Goal: Transaction & Acquisition: Purchase product/service

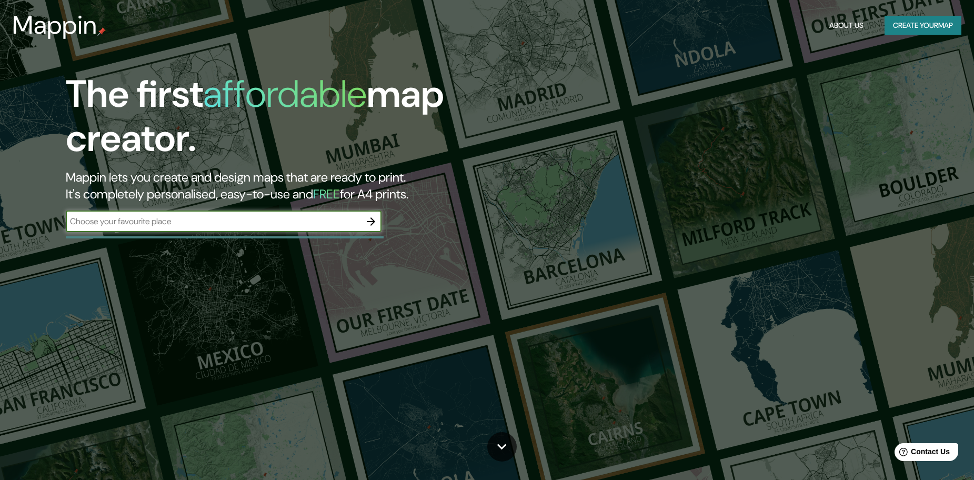
click at [306, 224] on input "text" at bounding box center [213, 221] width 295 height 12
type input "achao"
click at [372, 217] on icon "button" at bounding box center [371, 221] width 13 height 13
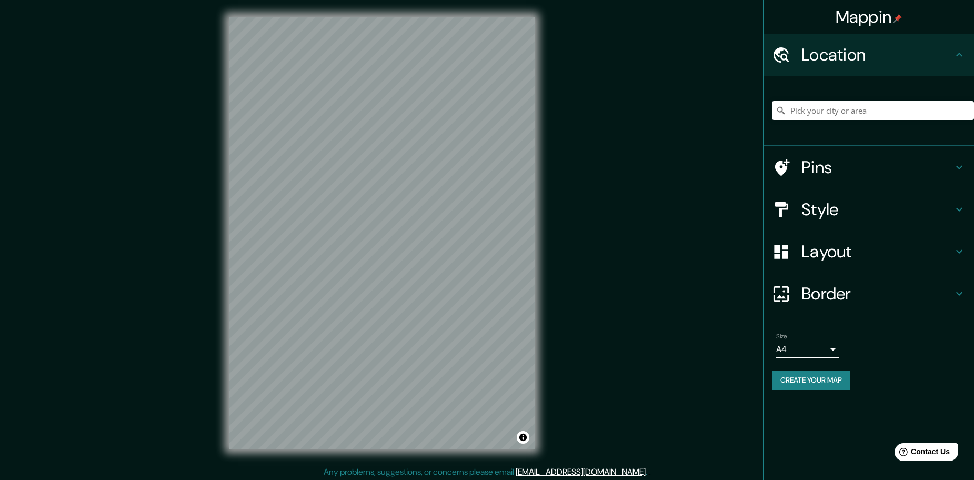
click at [781, 344] on body "Mappin Location Pins Style Layout Border Choose a border. Hint : you can make l…" at bounding box center [487, 240] width 974 height 480
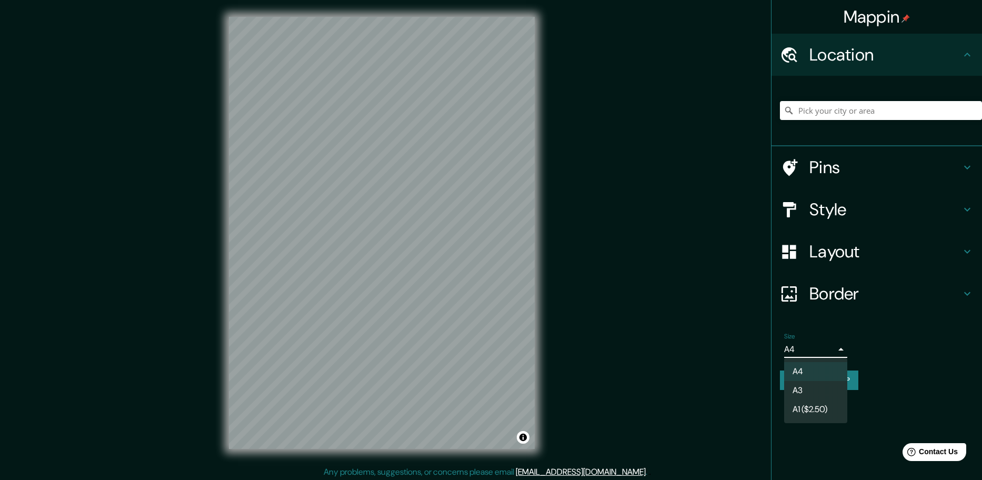
click at [802, 392] on li "A3" at bounding box center [815, 390] width 63 height 19
type input "a4"
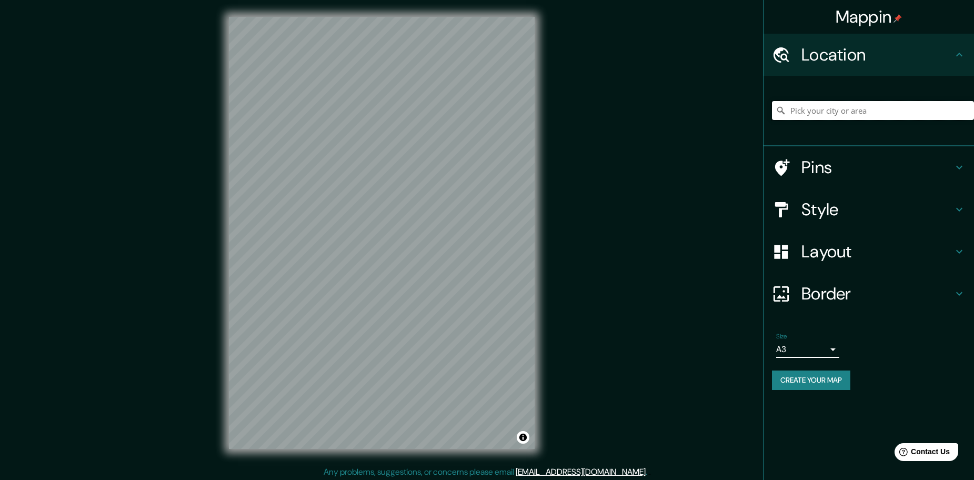
click at [796, 106] on input "Pick your city or area" at bounding box center [873, 110] width 202 height 19
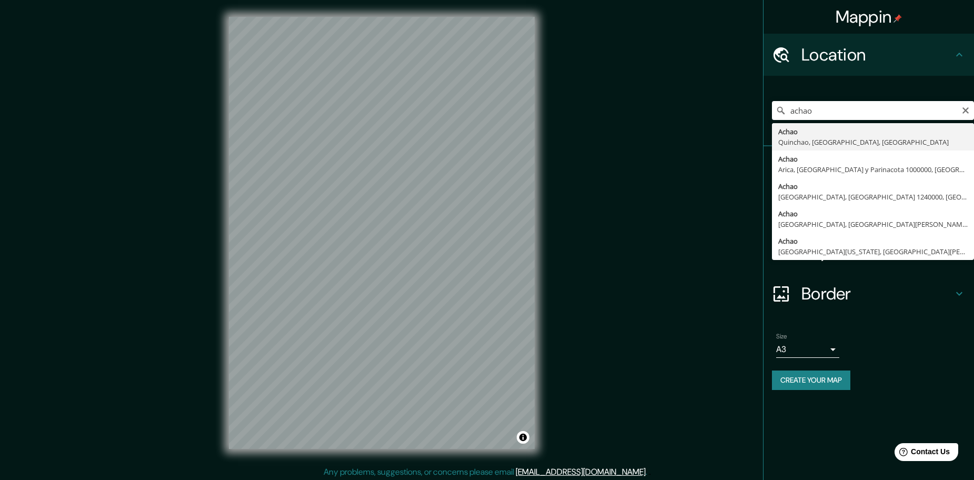
type input "[GEOGRAPHIC_DATA], [GEOGRAPHIC_DATA], [GEOGRAPHIC_DATA], [GEOGRAPHIC_DATA]"
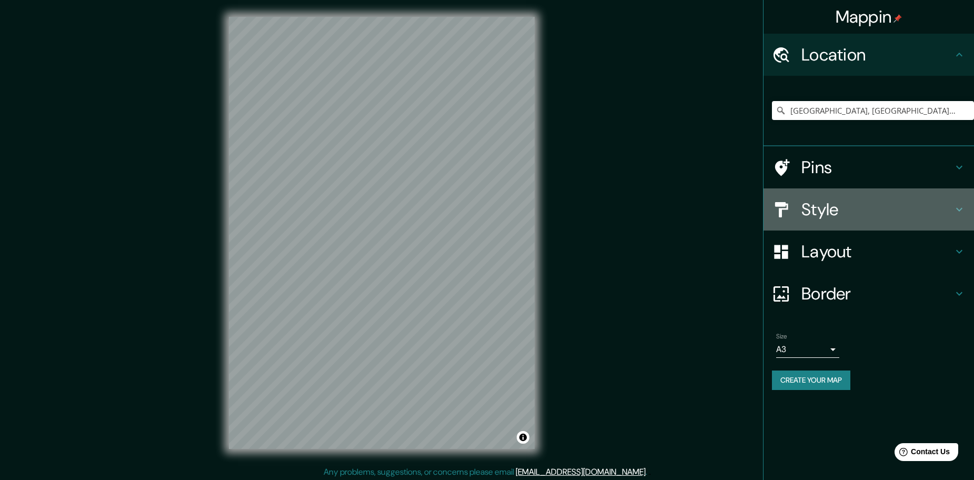
click at [822, 215] on h4 "Style" at bounding box center [878, 209] width 152 height 21
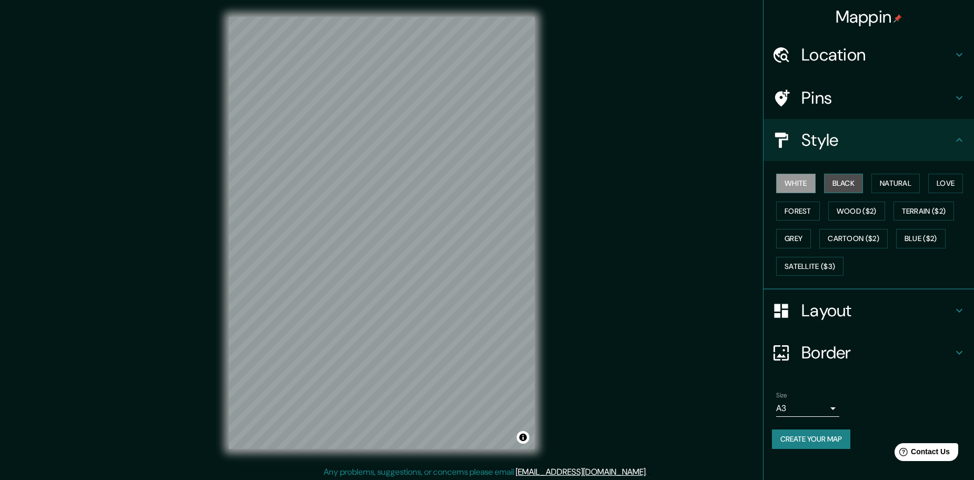
click at [841, 184] on button "Black" at bounding box center [843, 183] width 39 height 19
click at [801, 189] on button "White" at bounding box center [795, 183] width 39 height 19
click at [811, 445] on button "Create your map" at bounding box center [811, 439] width 78 height 19
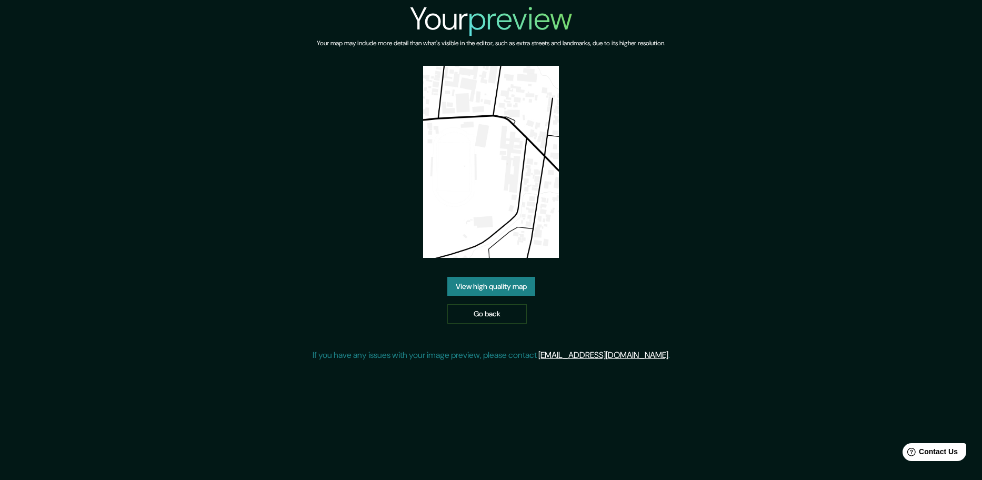
click at [499, 277] on link "View high quality map" at bounding box center [491, 286] width 88 height 19
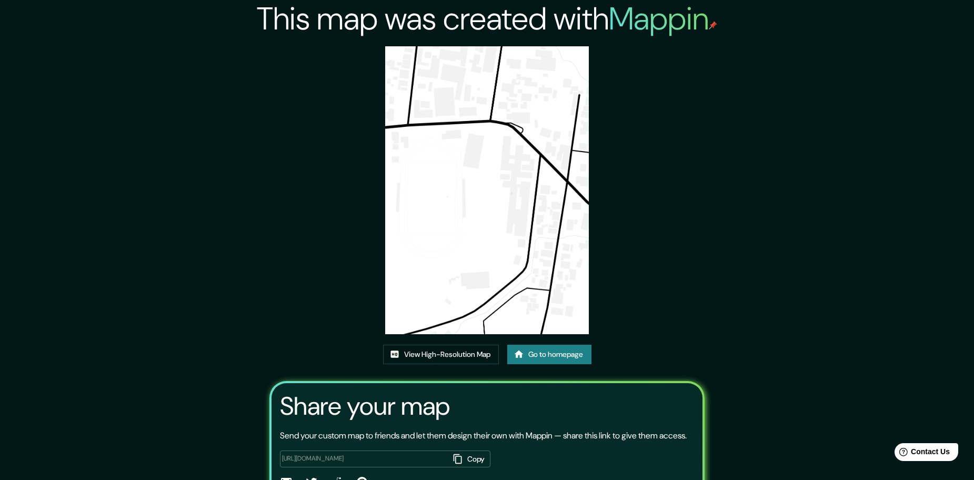
click at [521, 357] on icon at bounding box center [518, 354] width 9 height 7
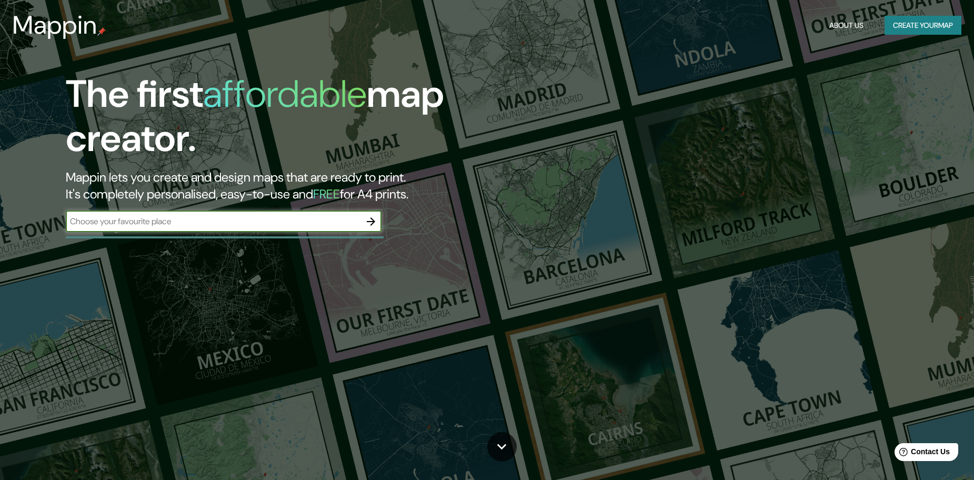
click at [276, 220] on input "text" at bounding box center [213, 221] width 295 height 12
type input "achao chile"
click at [372, 224] on icon "button" at bounding box center [371, 221] width 8 height 8
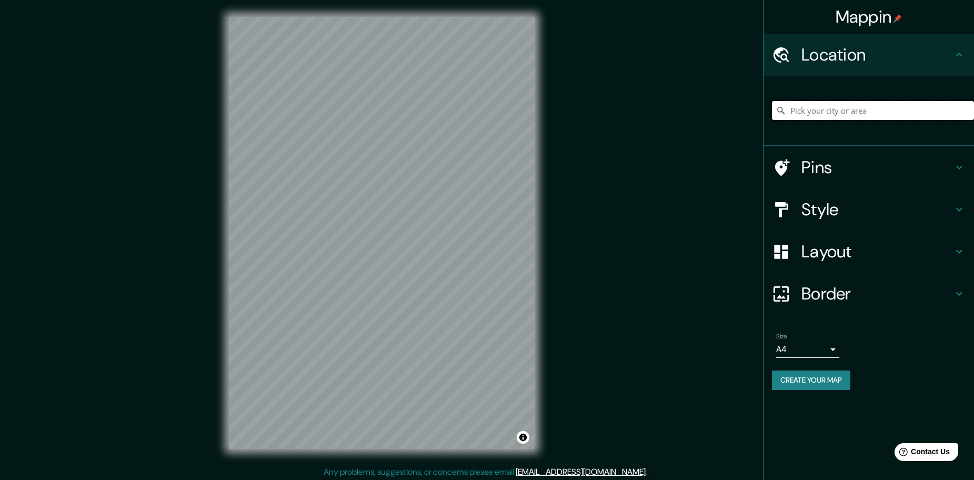
click at [804, 117] on input "Pick your city or area" at bounding box center [873, 110] width 202 height 19
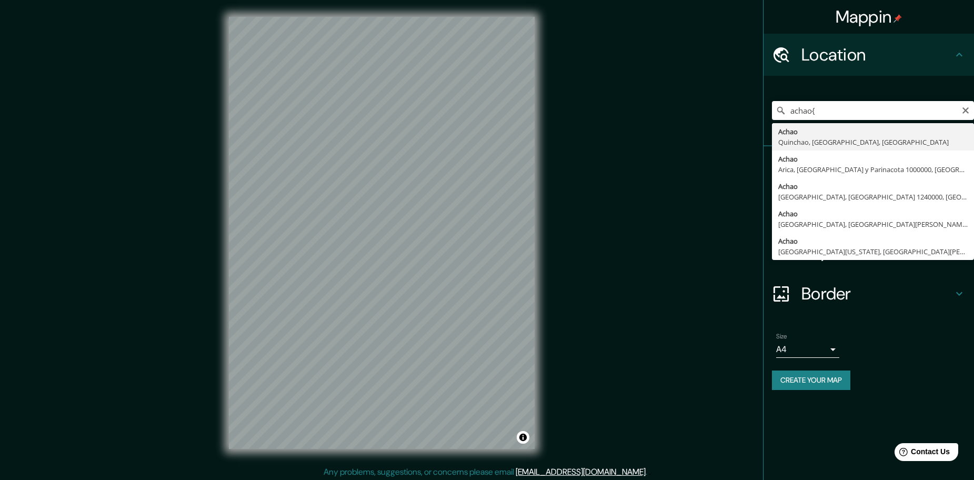
type input "[GEOGRAPHIC_DATA], [GEOGRAPHIC_DATA], [GEOGRAPHIC_DATA], [GEOGRAPHIC_DATA]"
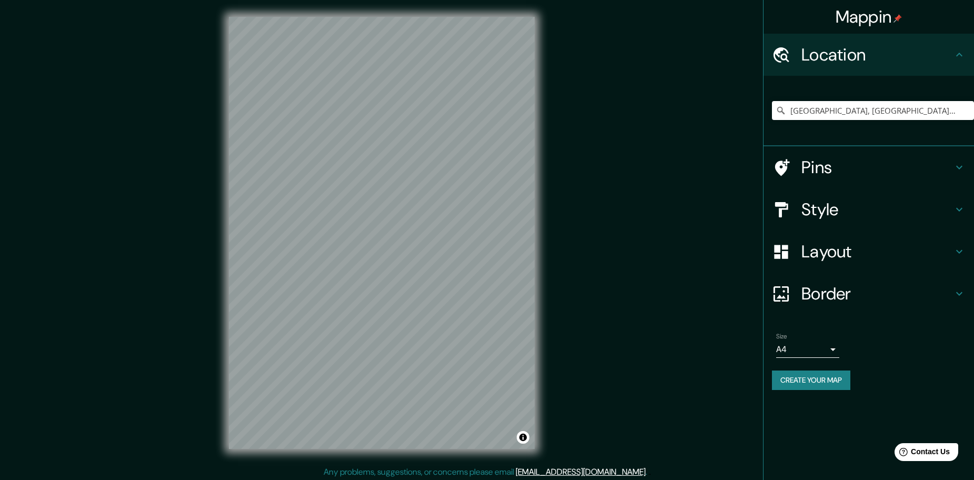
click at [810, 346] on body "Mappin Location Achao, Quinchao, Región de Los Lagos, Chile Pins Style Layout B…" at bounding box center [487, 240] width 974 height 480
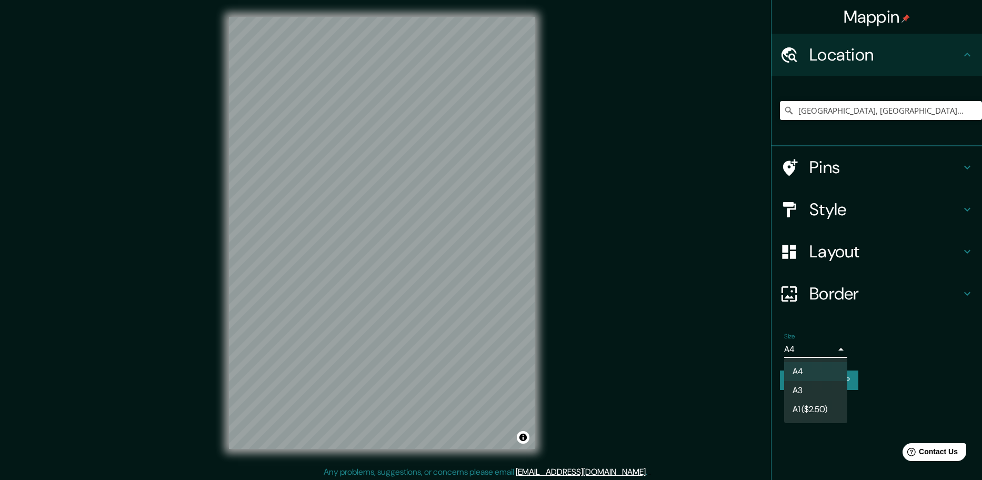
click at [810, 386] on li "A3" at bounding box center [815, 390] width 63 height 19
type input "a4"
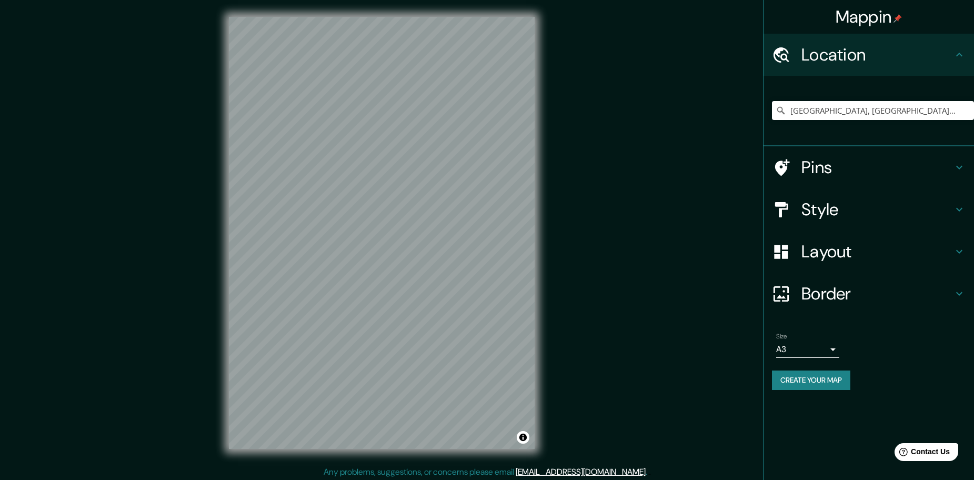
click at [832, 212] on h4 "Style" at bounding box center [878, 209] width 152 height 21
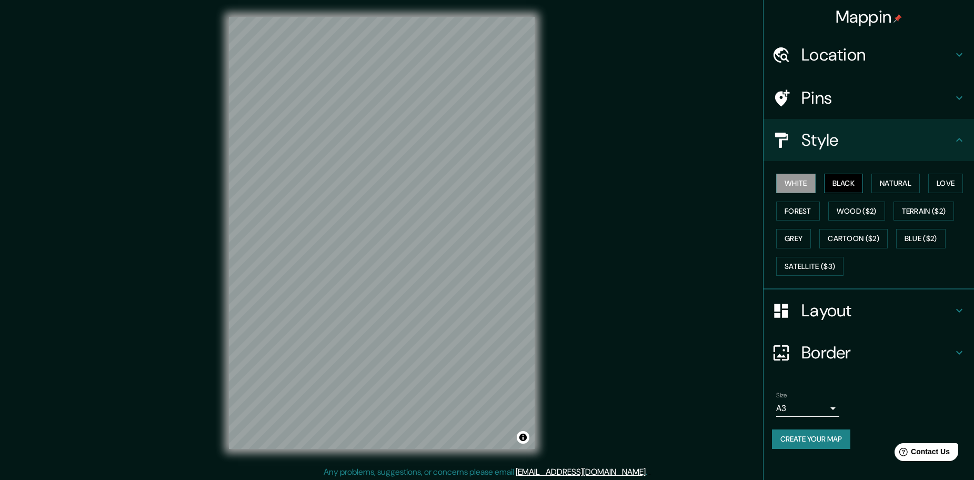
click at [837, 185] on button "Black" at bounding box center [843, 183] width 39 height 19
click at [804, 183] on button "White" at bounding box center [795, 183] width 39 height 19
click at [818, 434] on button "Create your map" at bounding box center [811, 439] width 78 height 19
